Goal: Task Accomplishment & Management: Use online tool/utility

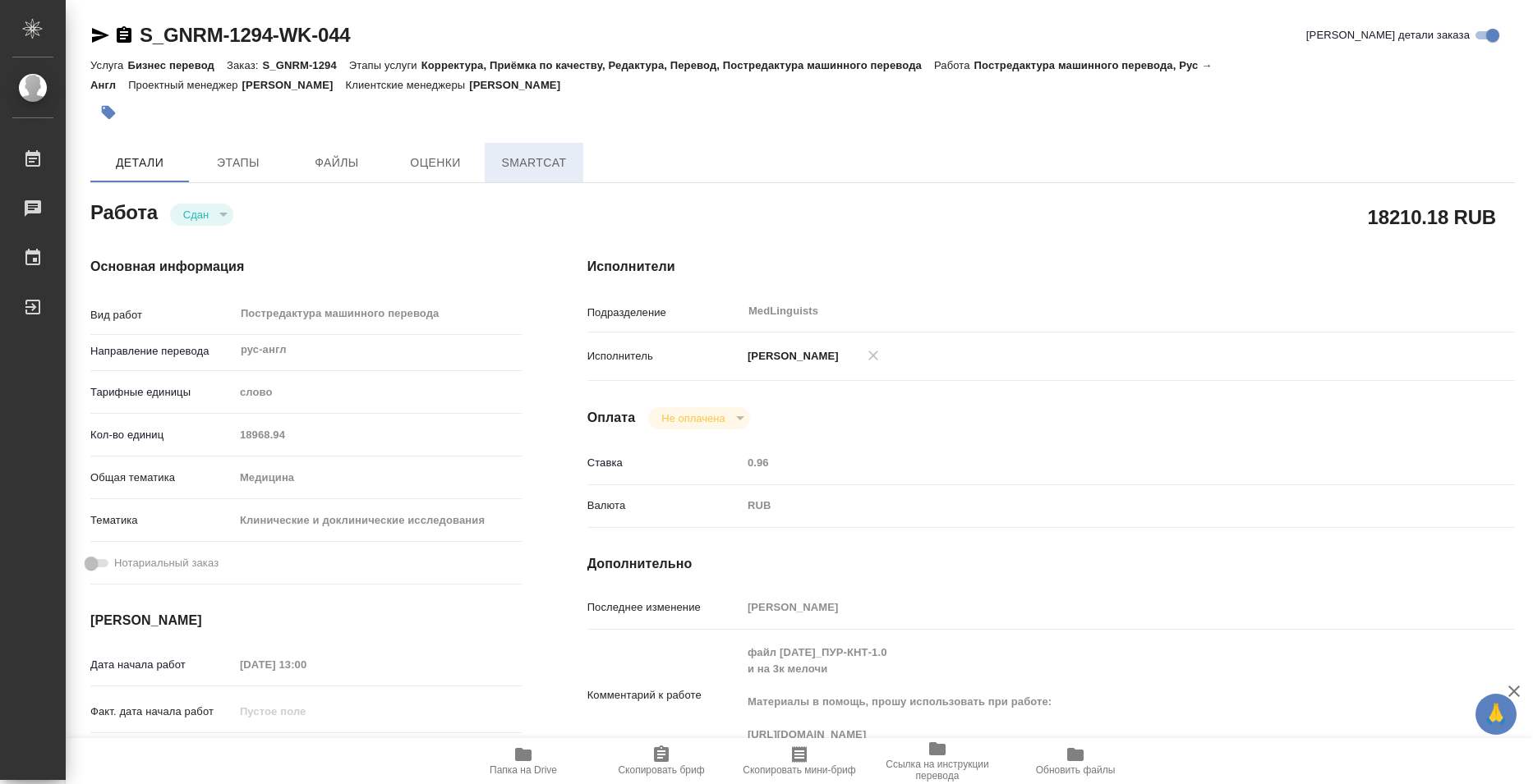
type textarea "x"
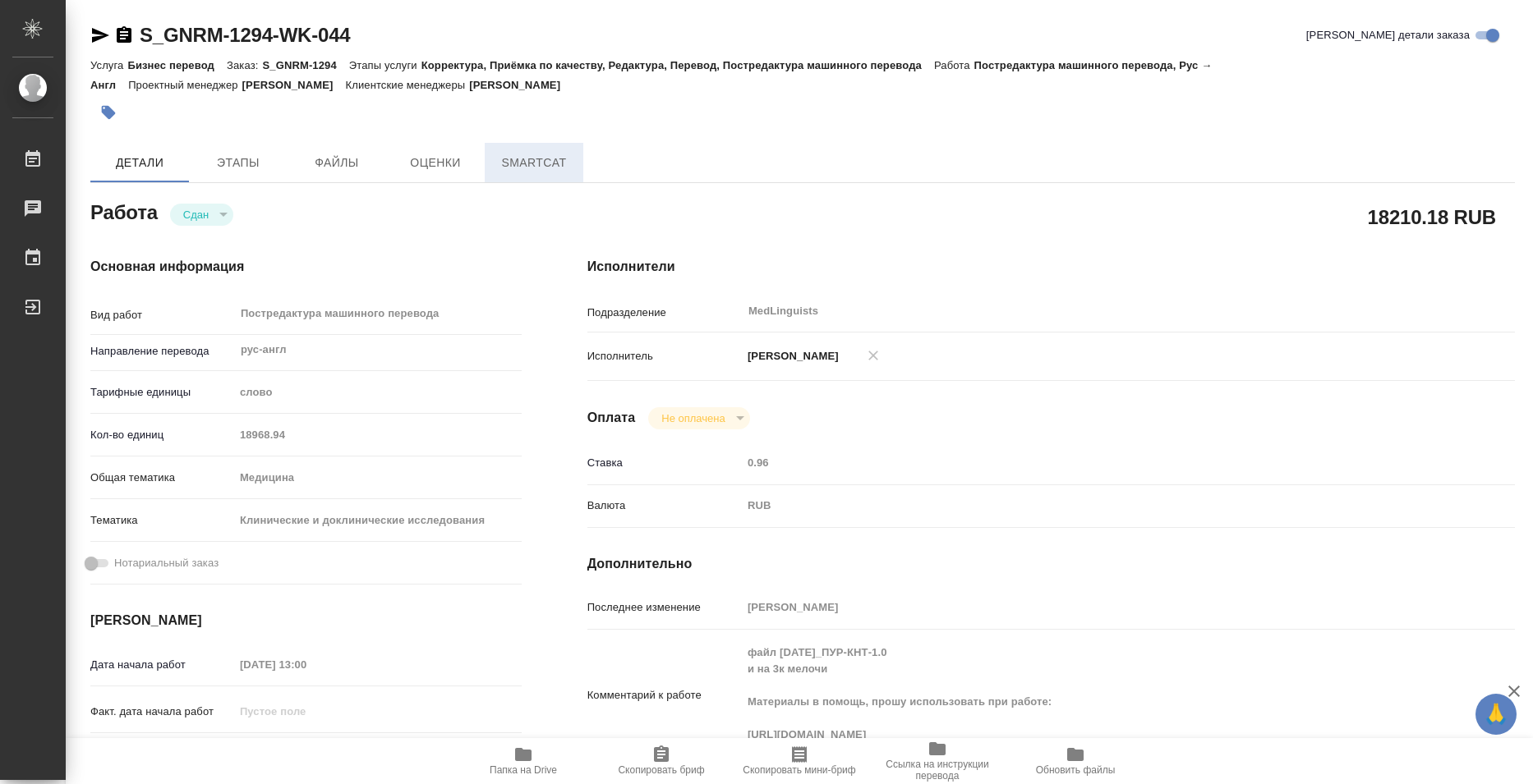
type textarea "x"
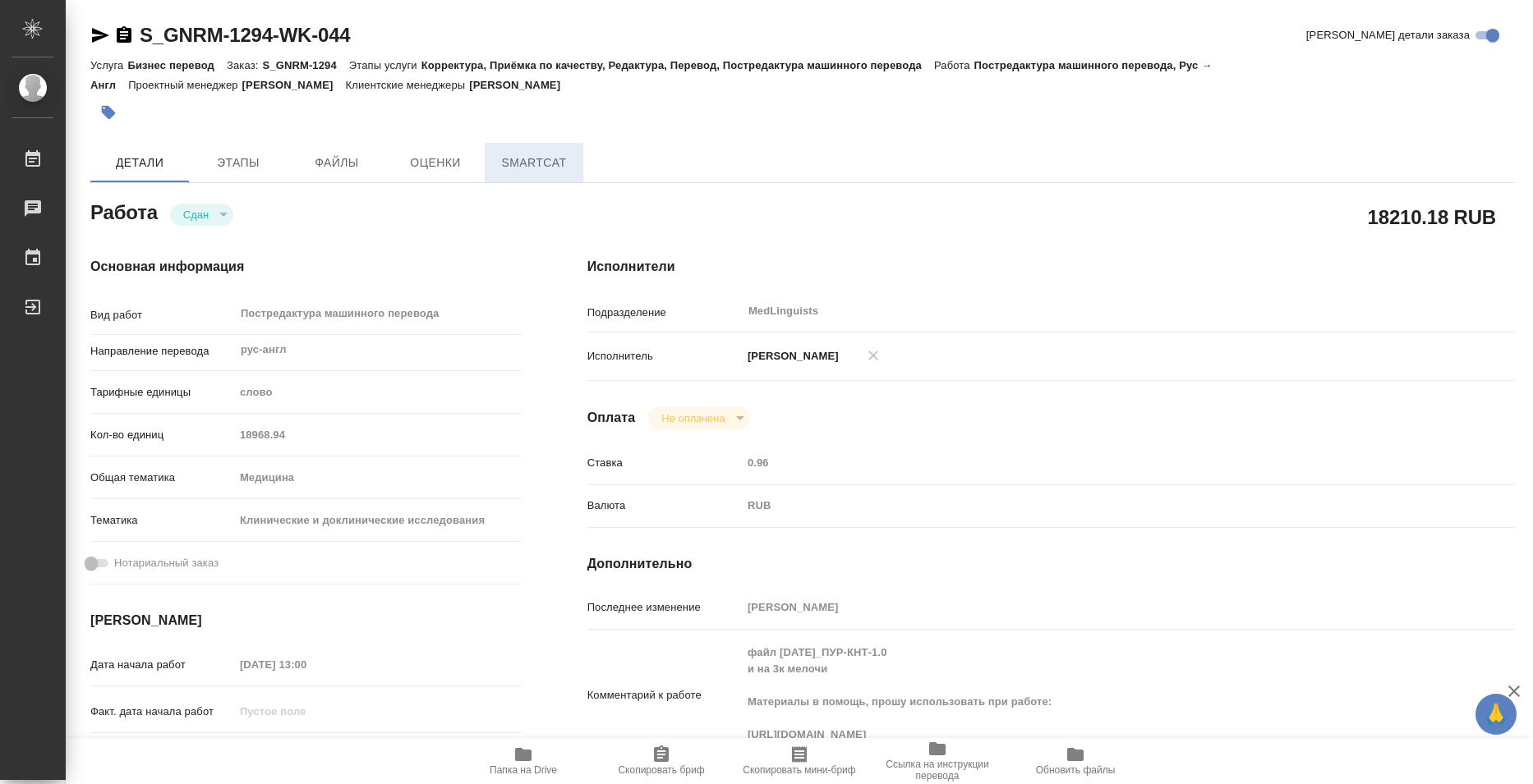
type textarea "x"
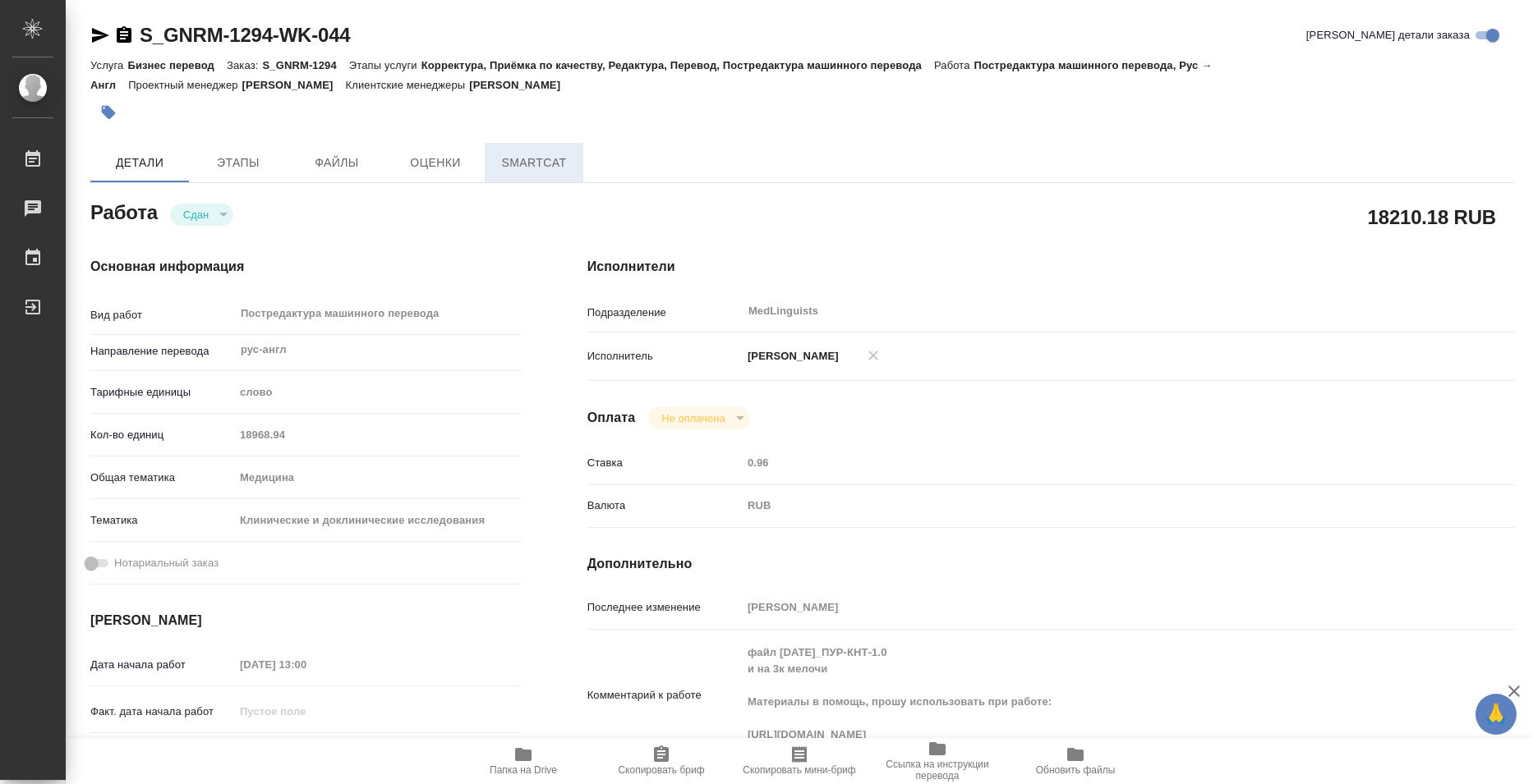
click at [550, 177] on button "SmartCat" at bounding box center [533, 163] width 99 height 40
type textarea "x"
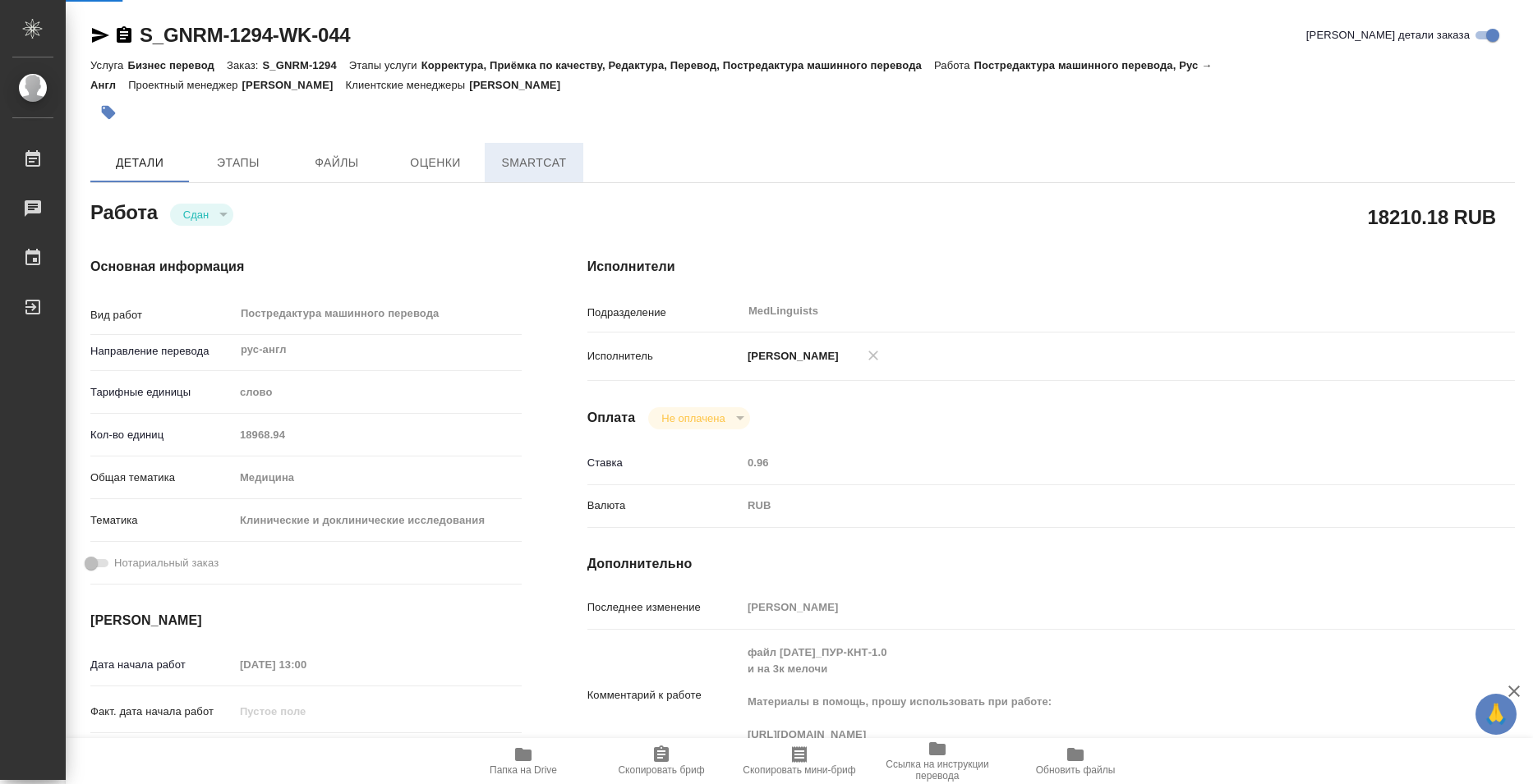
type textarea "x"
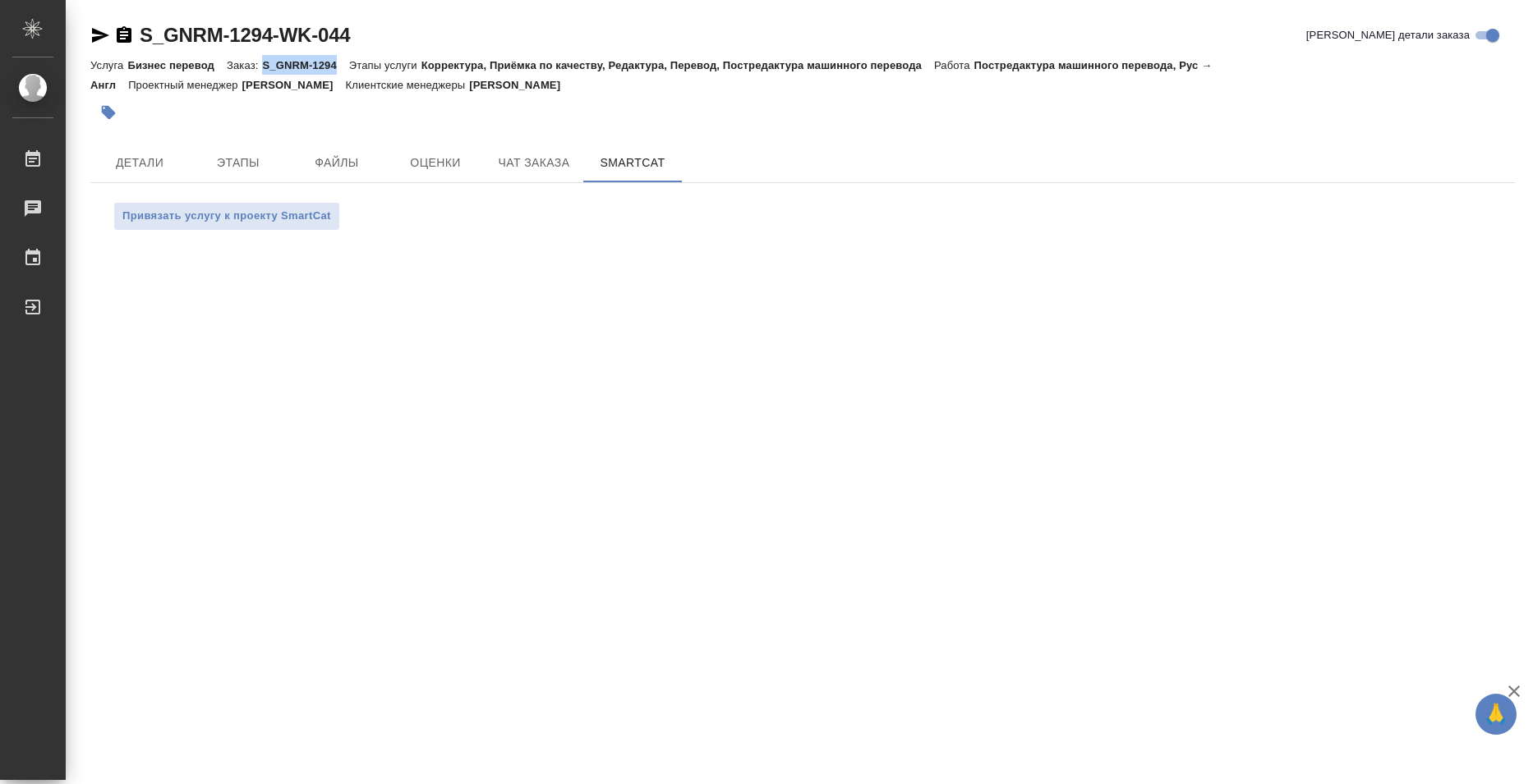
copy p "S_GNRM-1294"
drag, startPoint x: 263, startPoint y: 66, endPoint x: 337, endPoint y: 64, distance: 74.0
click at [337, 64] on p "S_GNRM-1294" at bounding box center [305, 65] width 86 height 13
click at [773, 125] on div at bounding box center [564, 112] width 949 height 36
drag, startPoint x: 266, startPoint y: 64, endPoint x: 305, endPoint y: 64, distance: 39.0
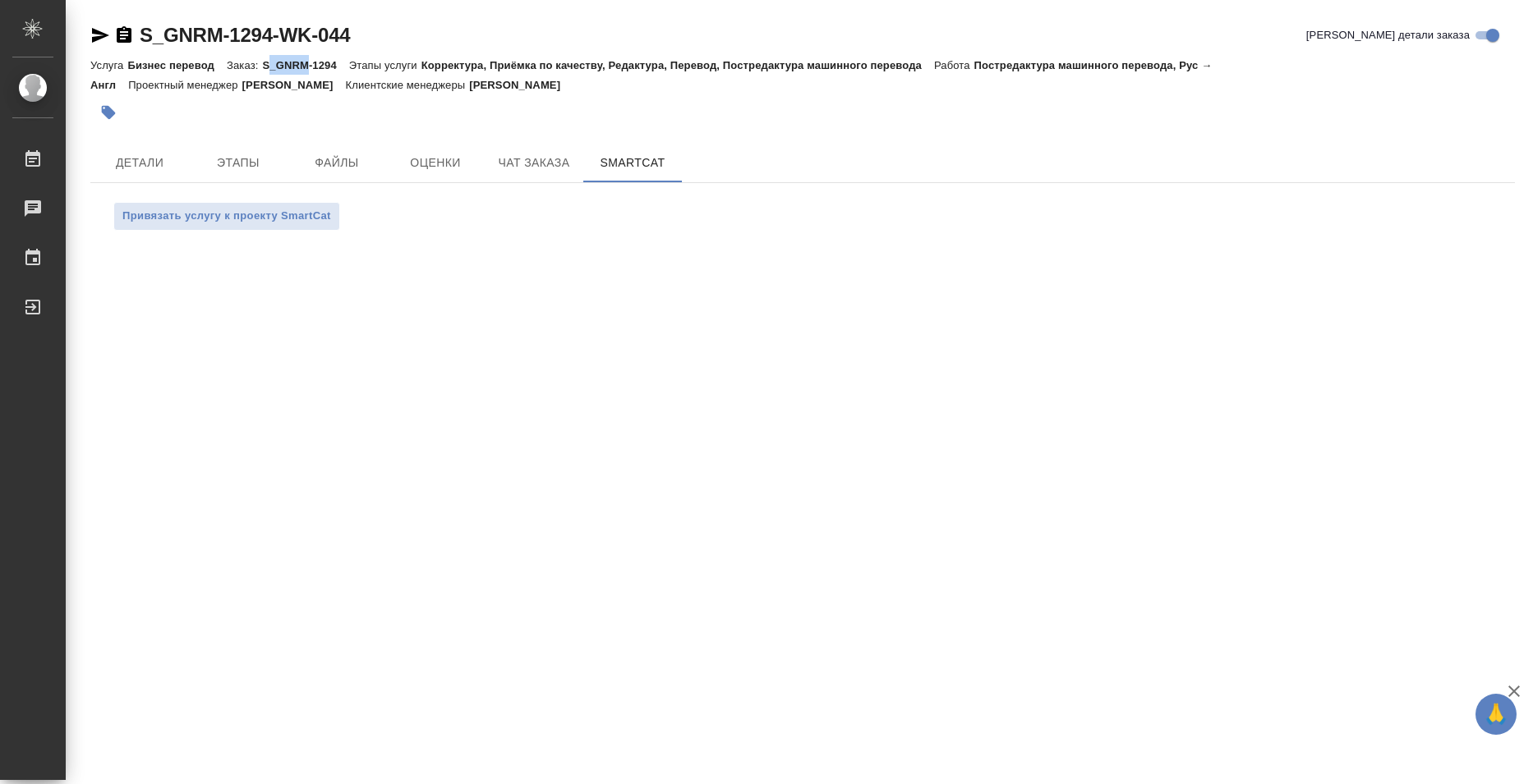
click at [305, 64] on p "S_GNRM-1294" at bounding box center [305, 65] width 86 height 13
copy p "S_GNRM-1294"
drag, startPoint x: 262, startPoint y: 60, endPoint x: 334, endPoint y: 65, distance: 72.2
click at [334, 65] on p "S_GNRM-1294" at bounding box center [305, 65] width 86 height 13
click at [506, 101] on div at bounding box center [564, 112] width 949 height 36
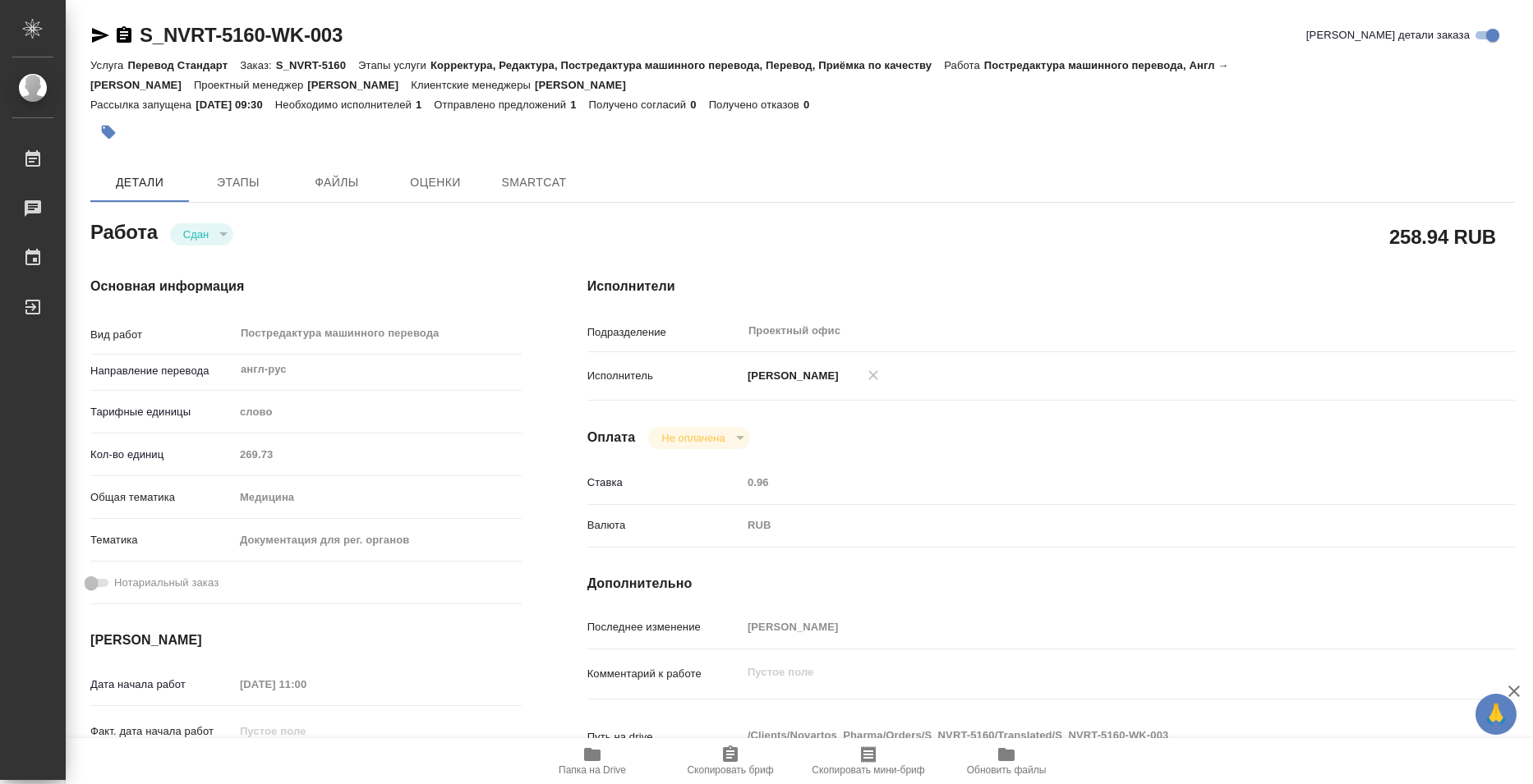
type textarea "x"
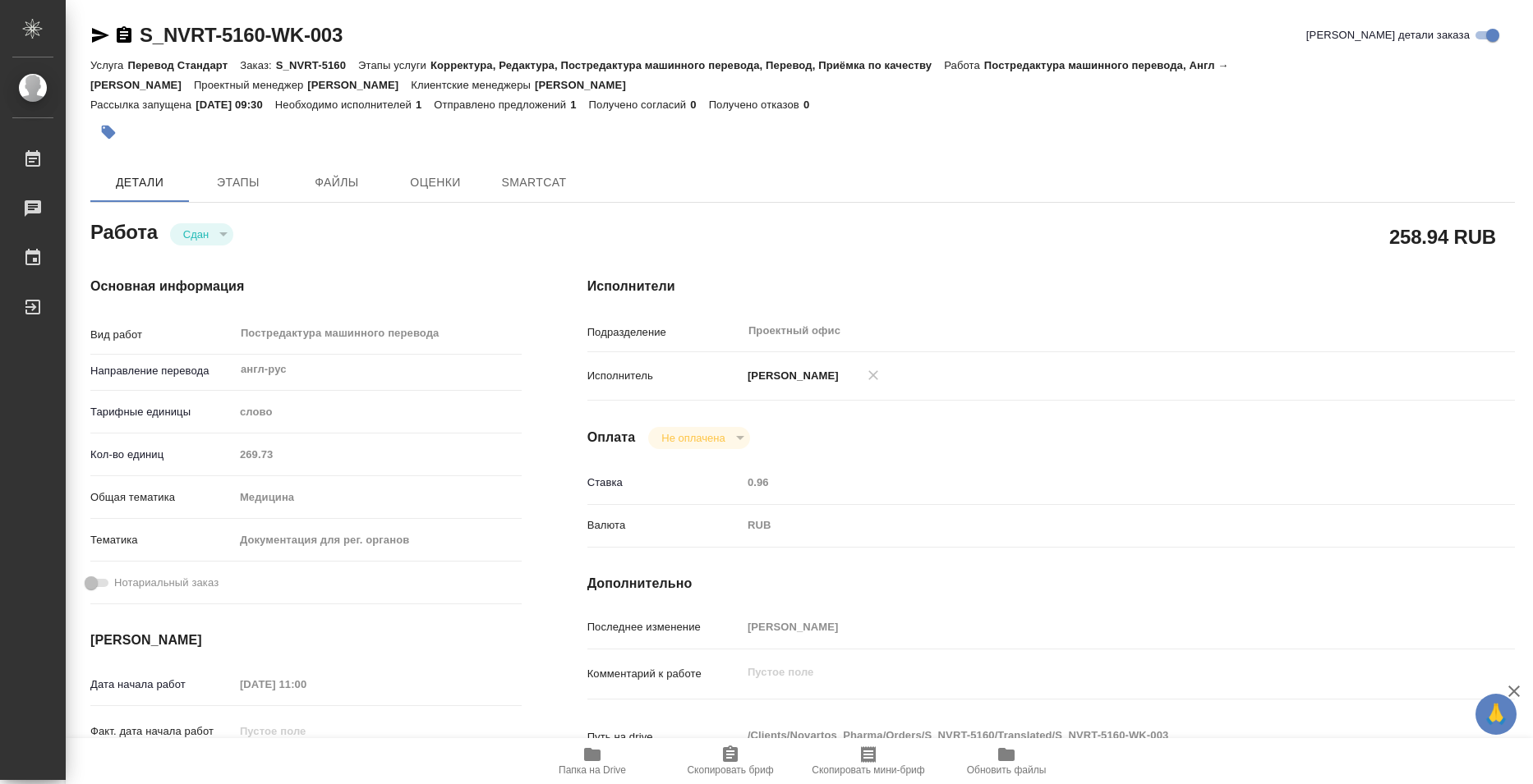
type textarea "x"
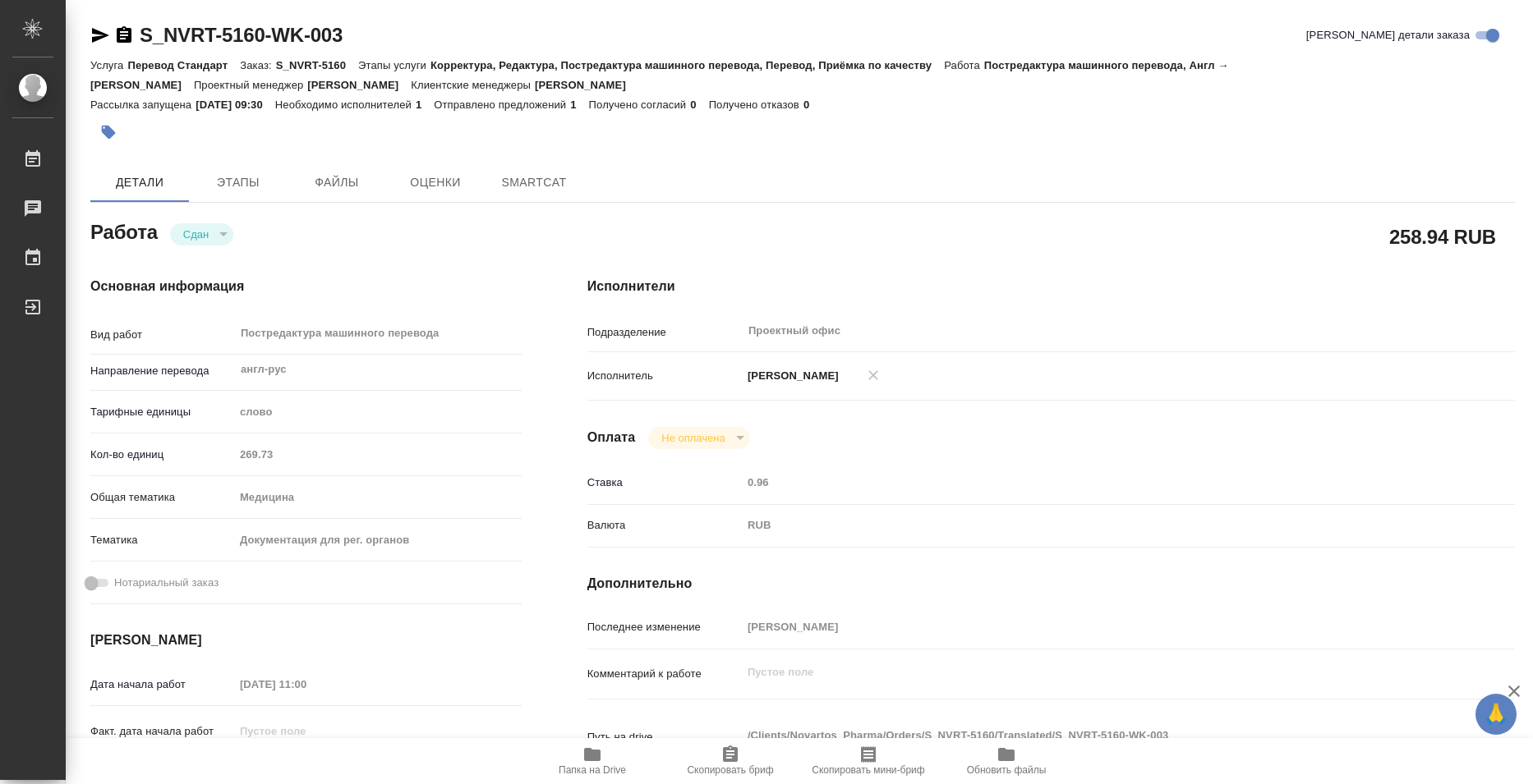
type textarea "x"
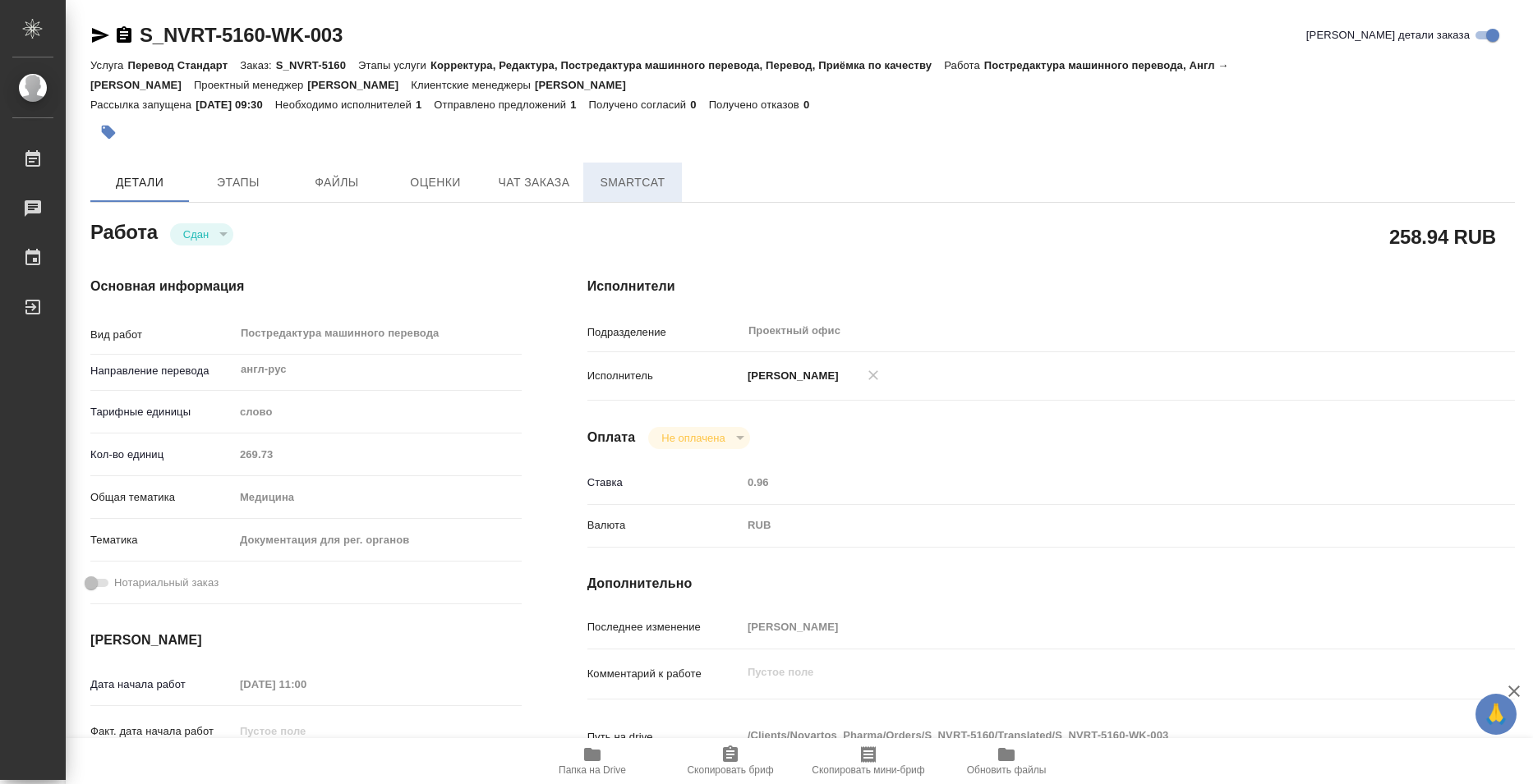
type textarea "x"
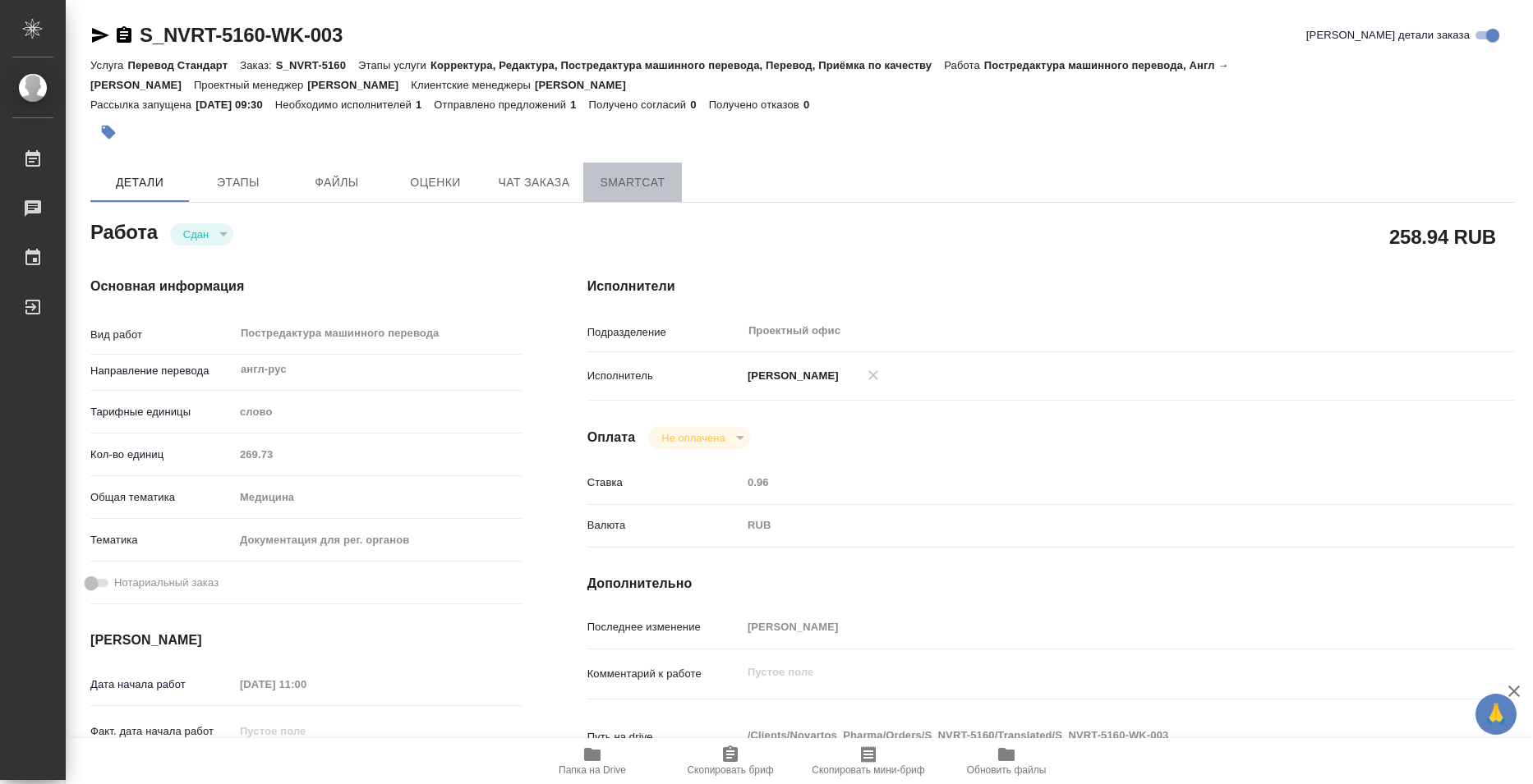
click at [625, 195] on button "SmartCat" at bounding box center [632, 182] width 99 height 40
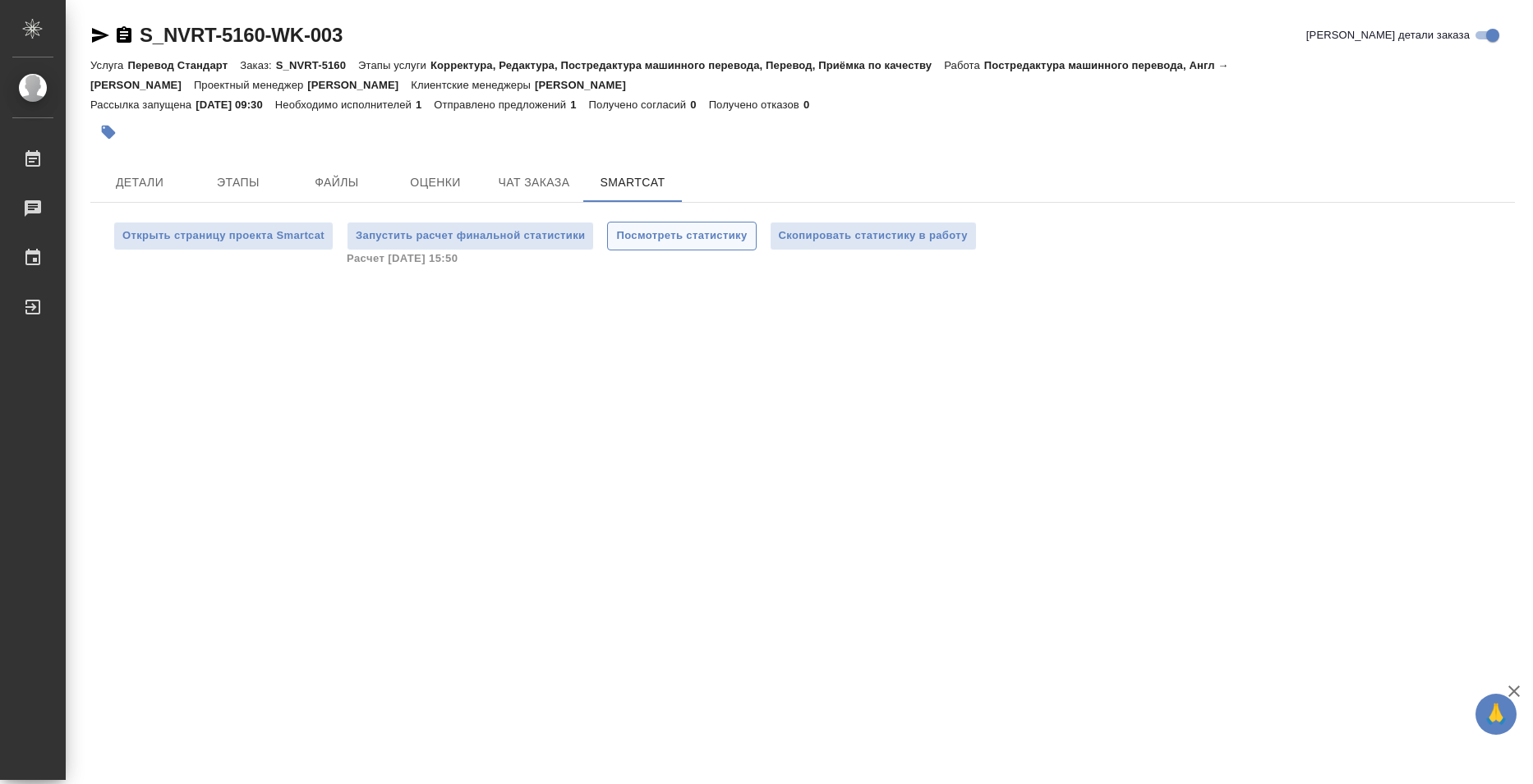
click at [670, 241] on span "Посмотреть статистику" at bounding box center [681, 236] width 131 height 19
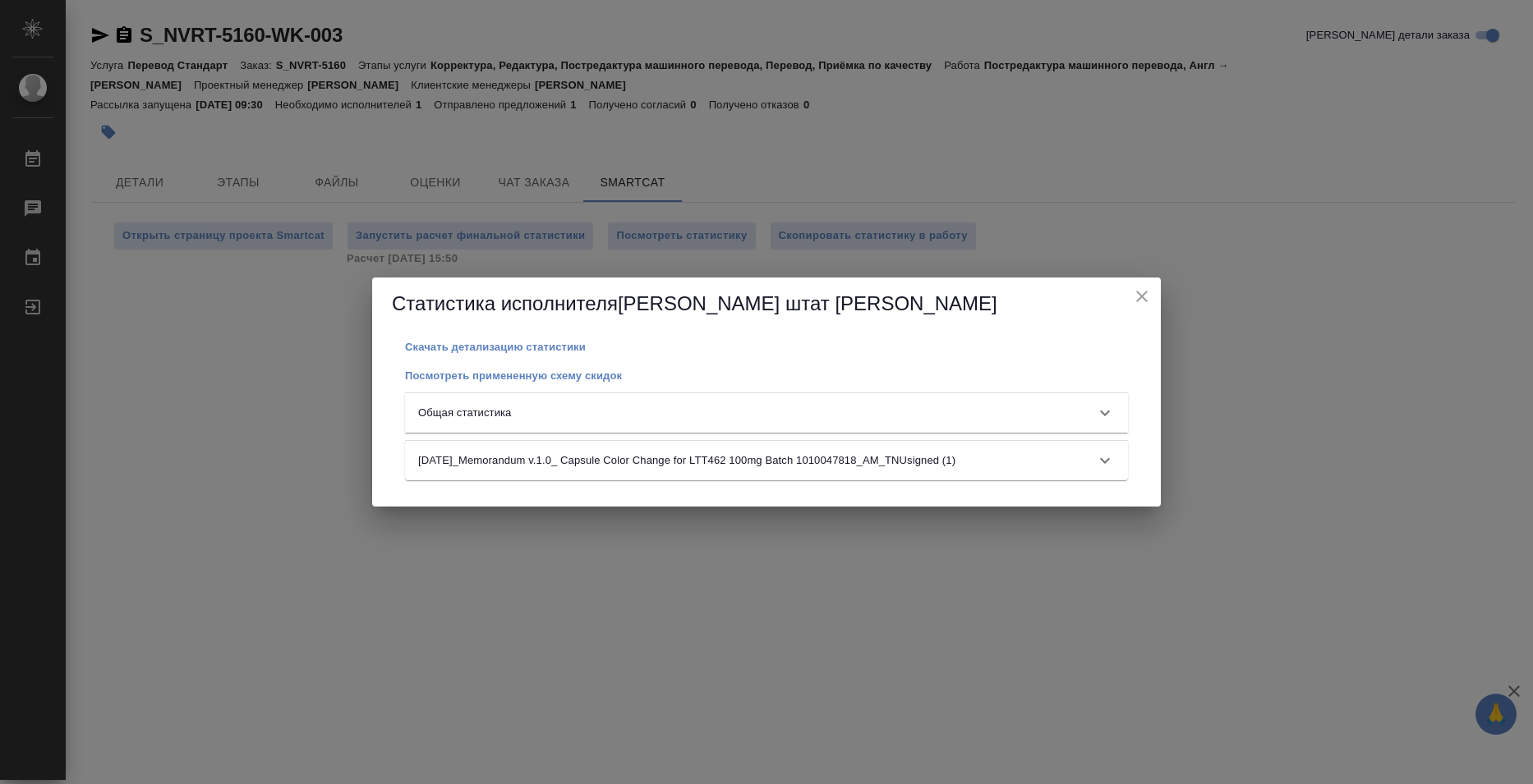
click at [881, 419] on div "Общая статистика" at bounding box center [751, 413] width 667 height 17
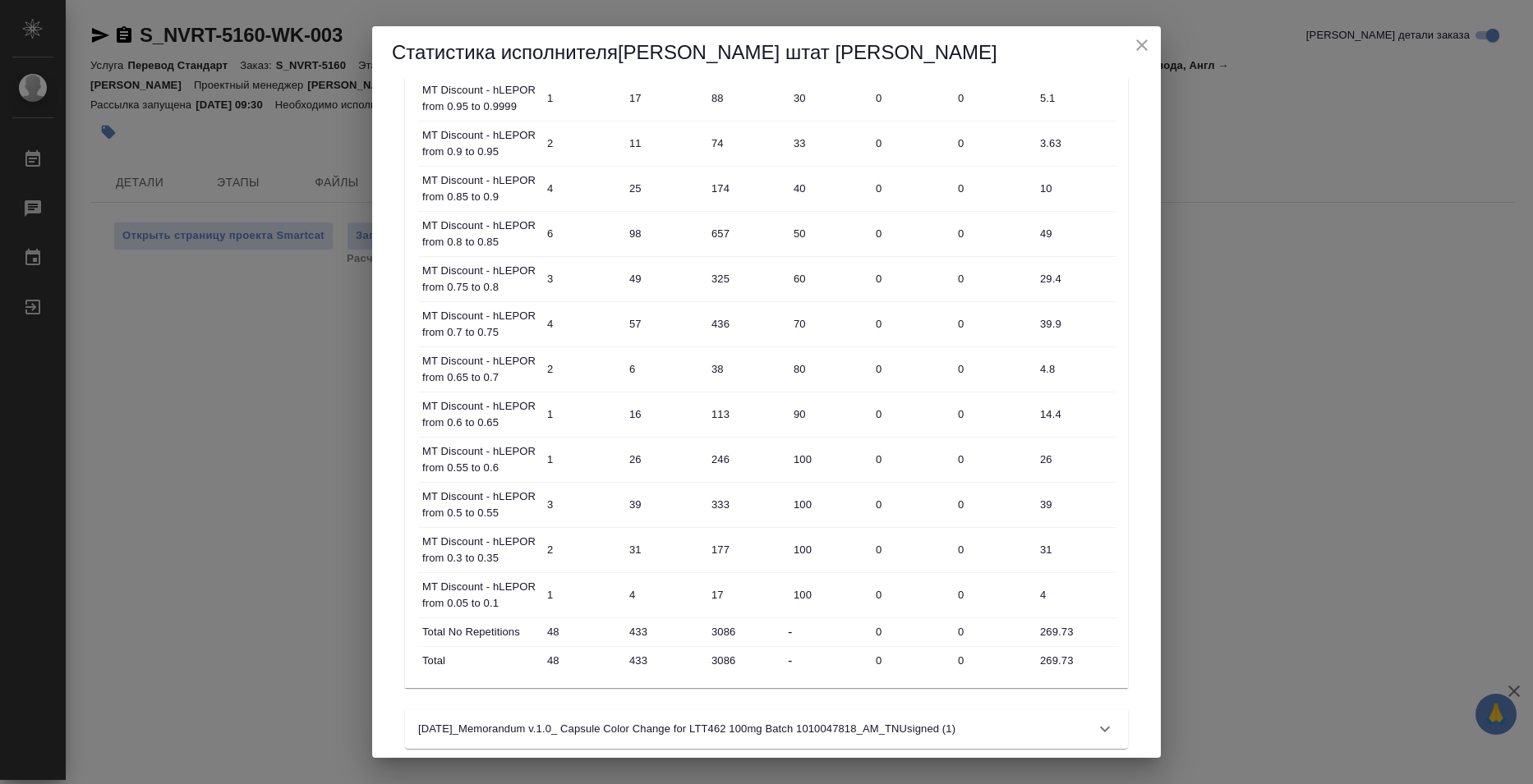
scroll to position [528, 0]
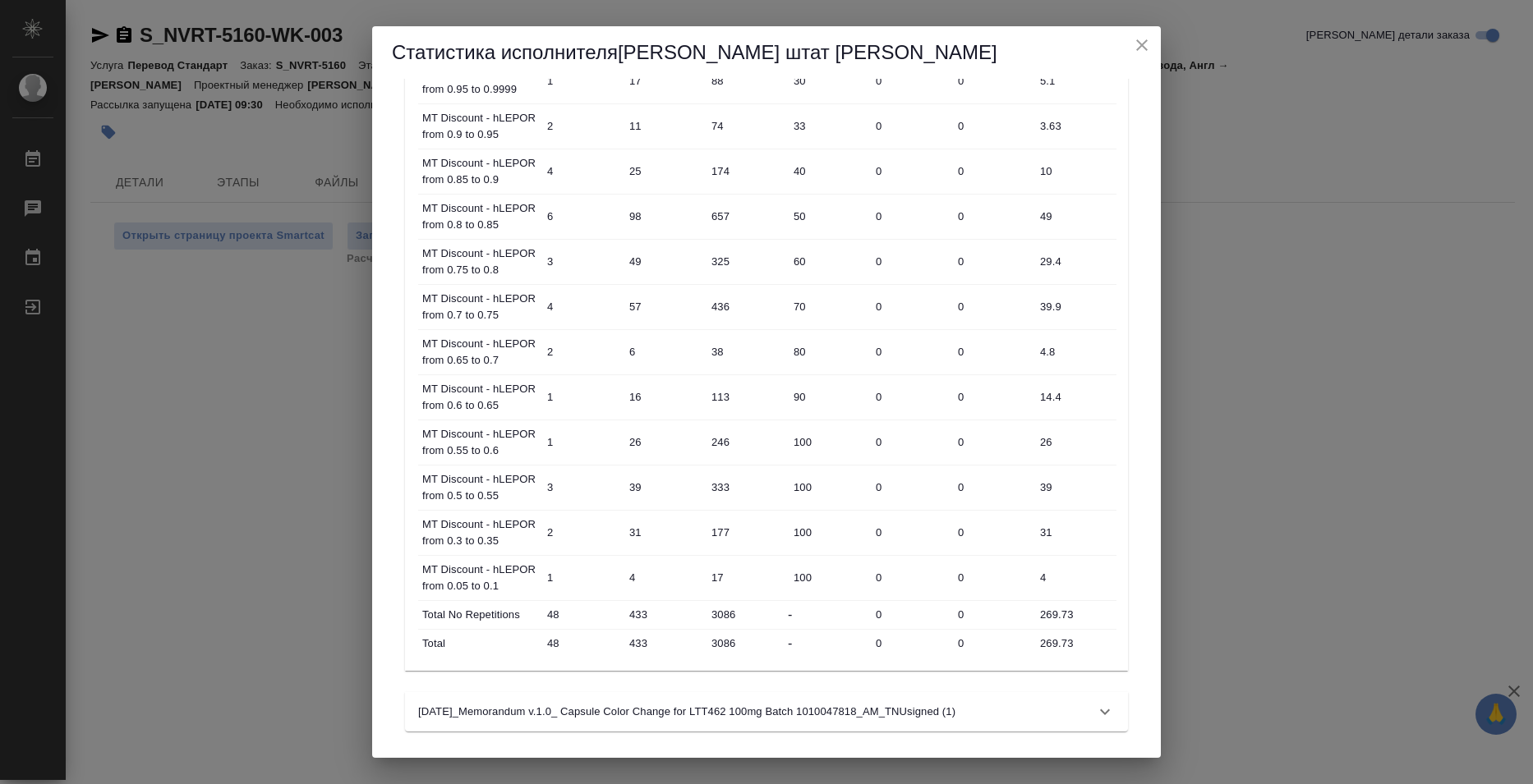
click at [1045, 643] on input "269.73" at bounding box center [1076, 643] width 83 height 24
click at [1045, 643] on input "269.73" at bounding box center [1076, 643] width 81 height 24
click at [230, 109] on div "Статистика исполнителя [PERSON_NAME] штат [PERSON_NAME] детализацию статистики …" at bounding box center [766, 392] width 1533 height 784
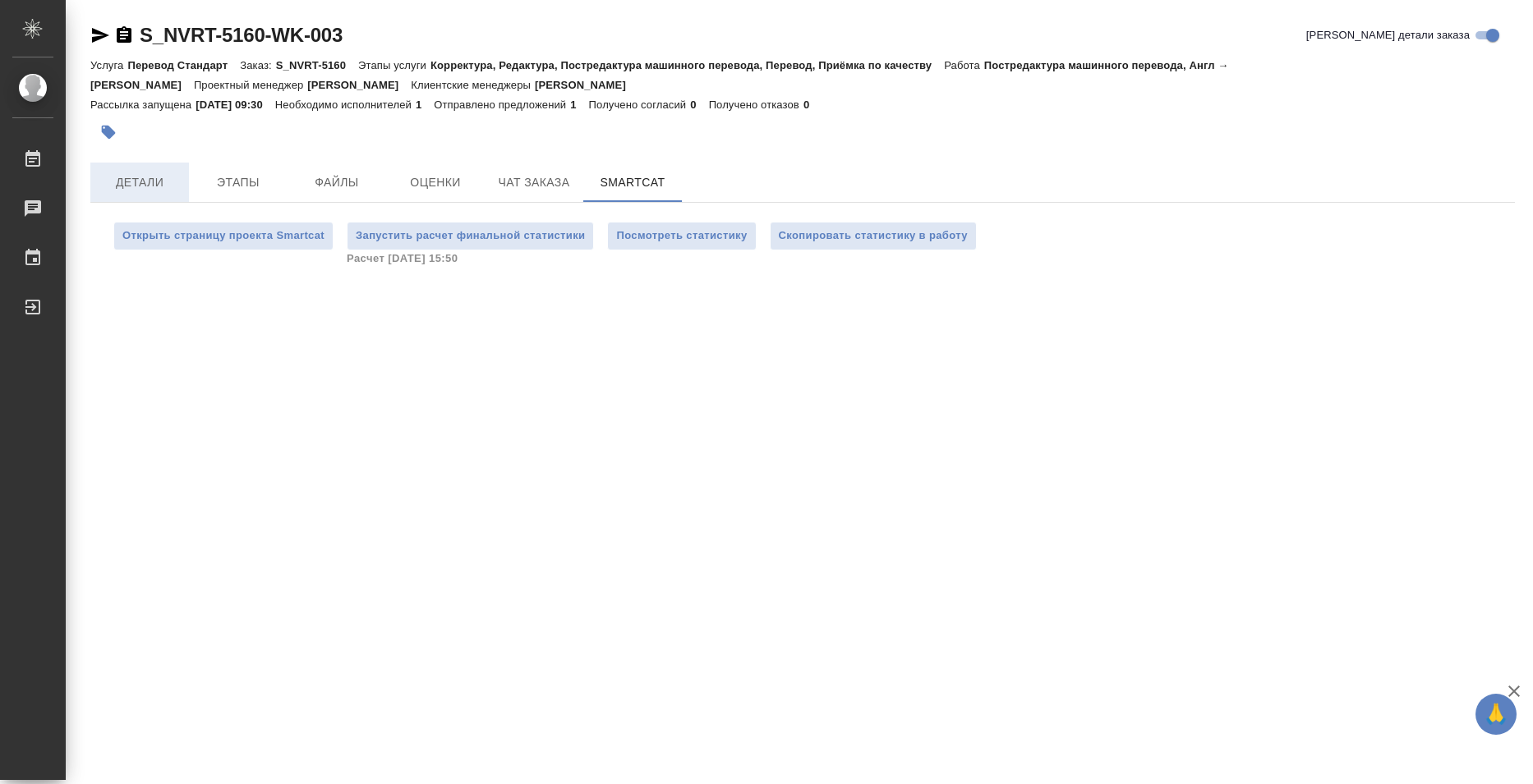
click at [127, 188] on span "Детали" at bounding box center [140, 183] width 79 height 20
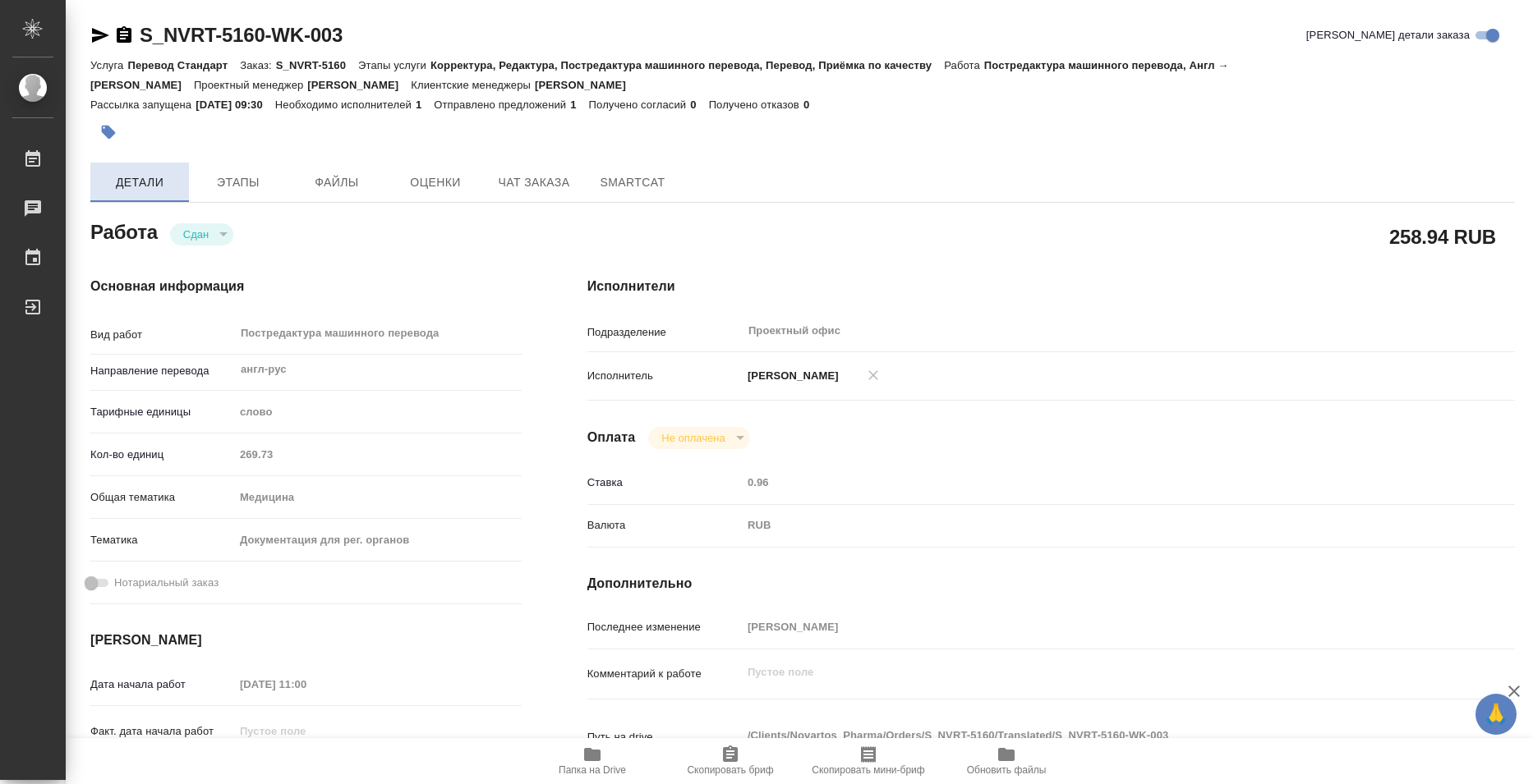
type textarea "x"
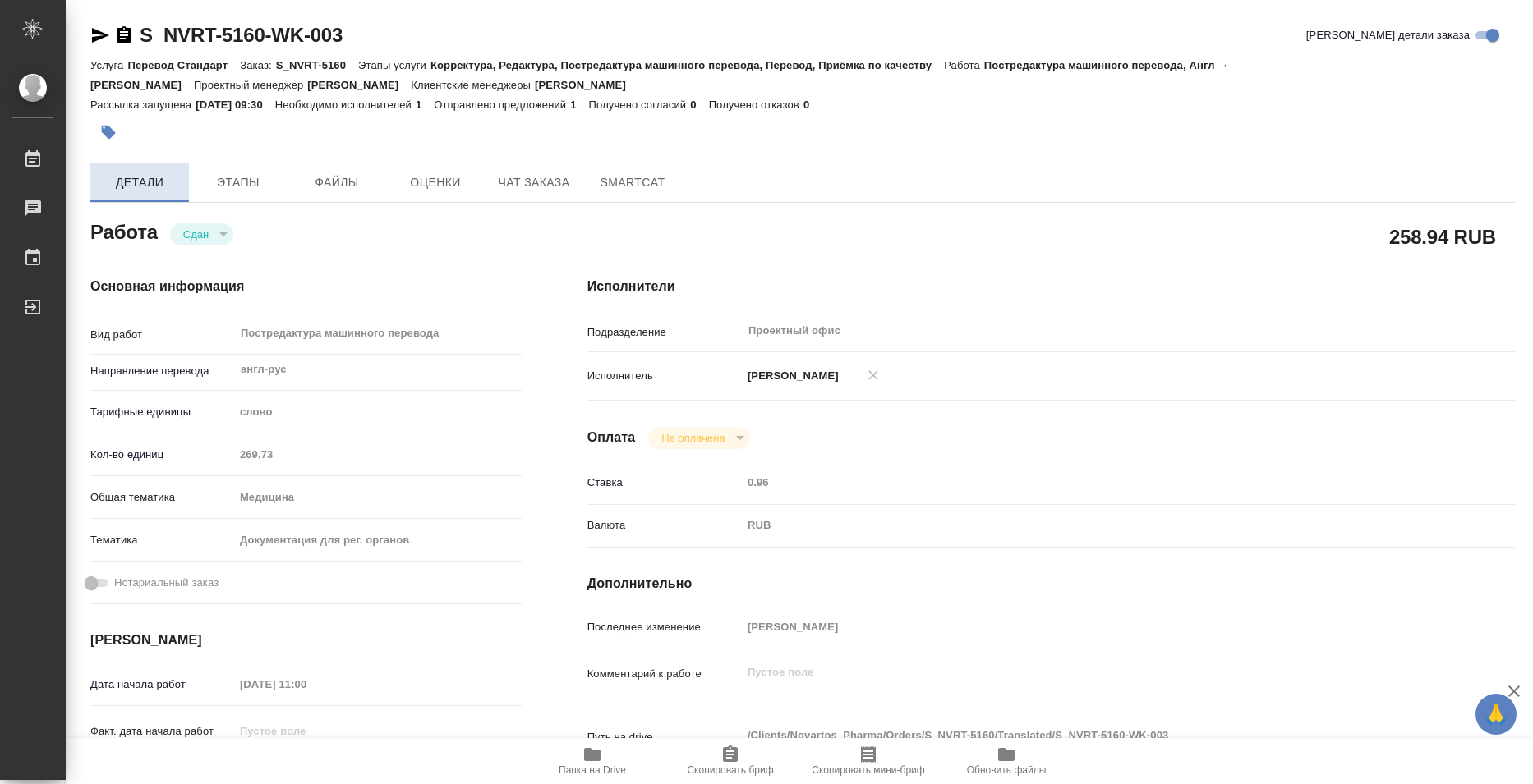
type textarea "x"
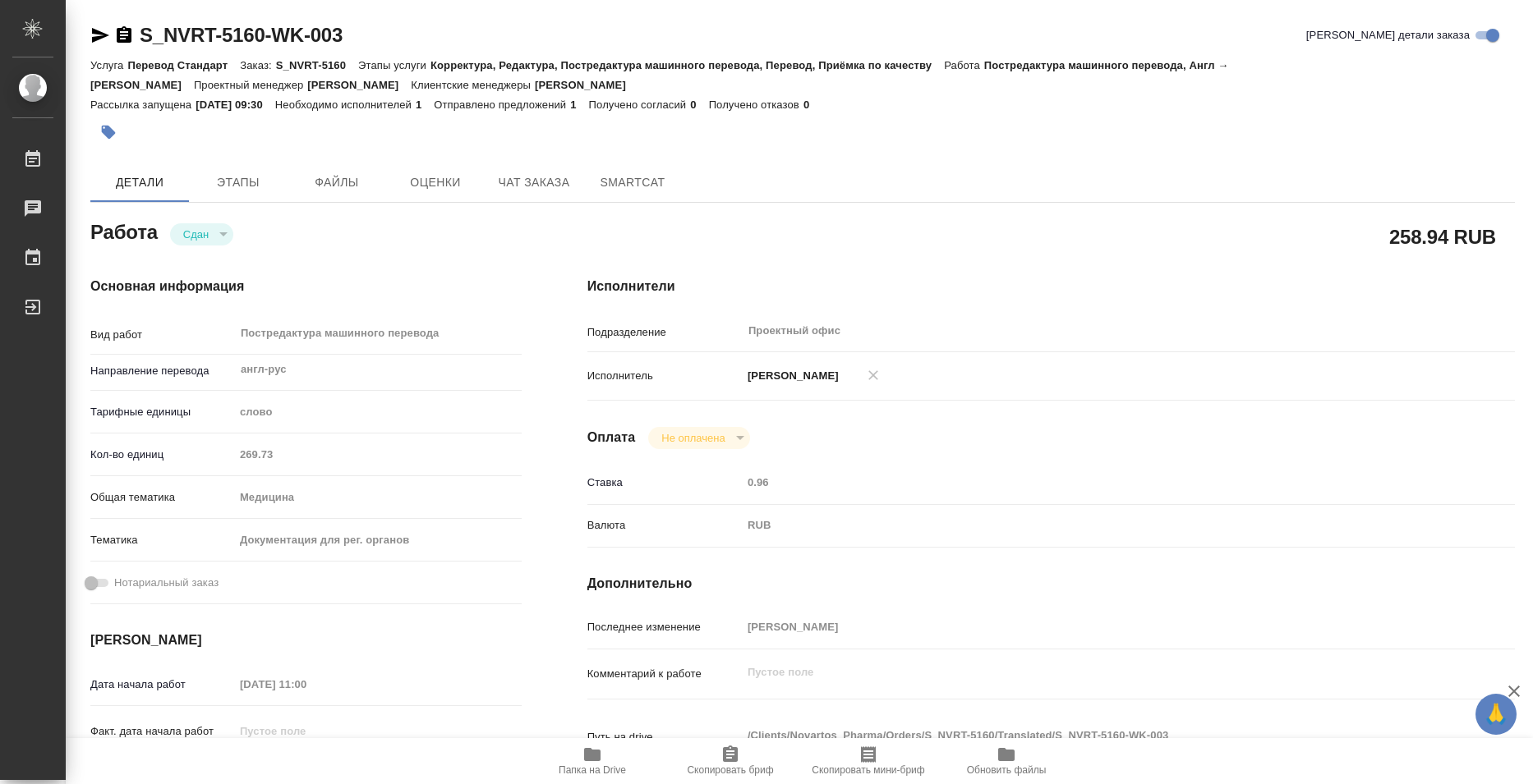
type textarea "x"
